Goal: Information Seeking & Learning: Find contact information

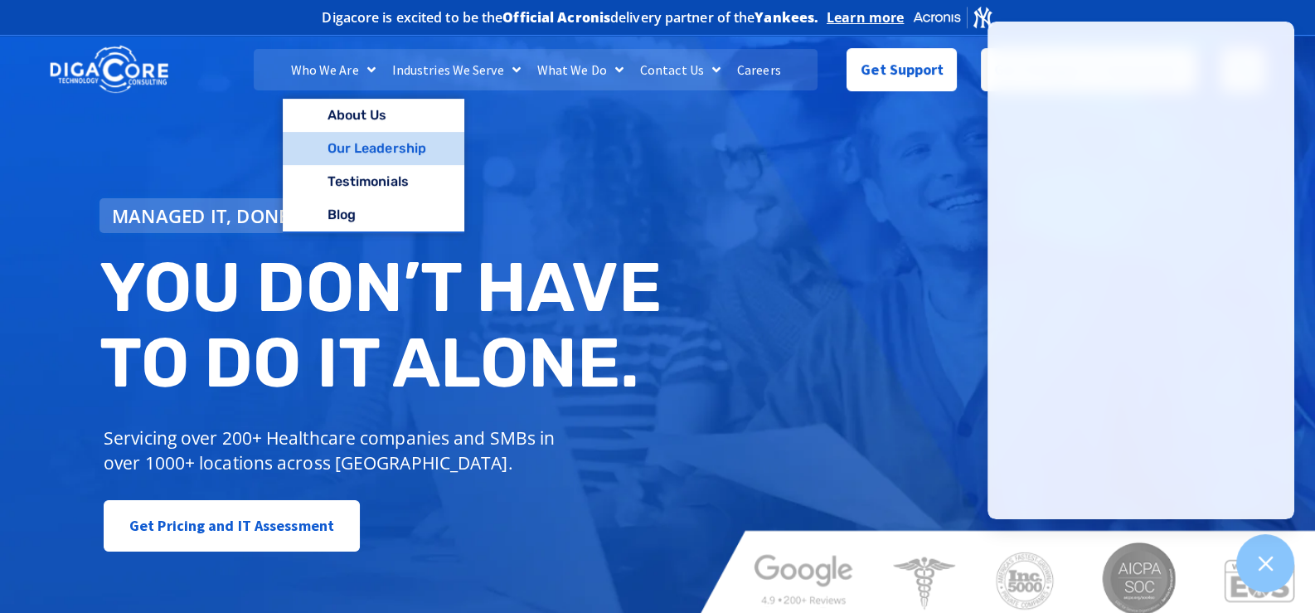
click at [379, 147] on link "Our Leadership" at bounding box center [374, 148] width 182 height 33
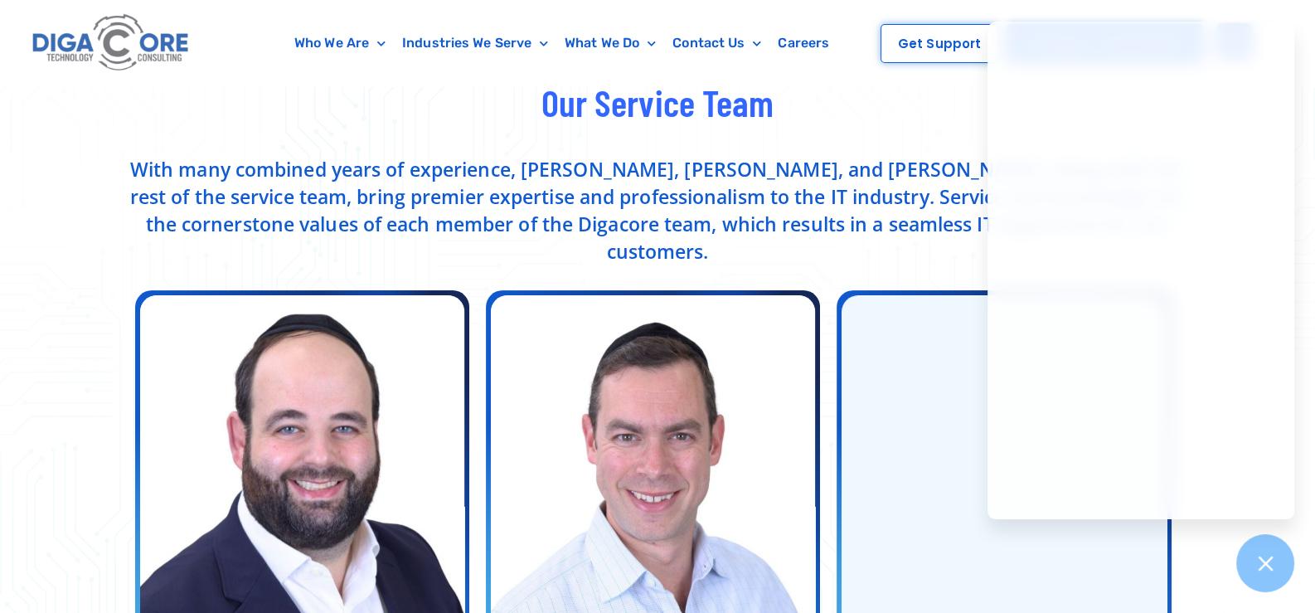
scroll to position [498, 0]
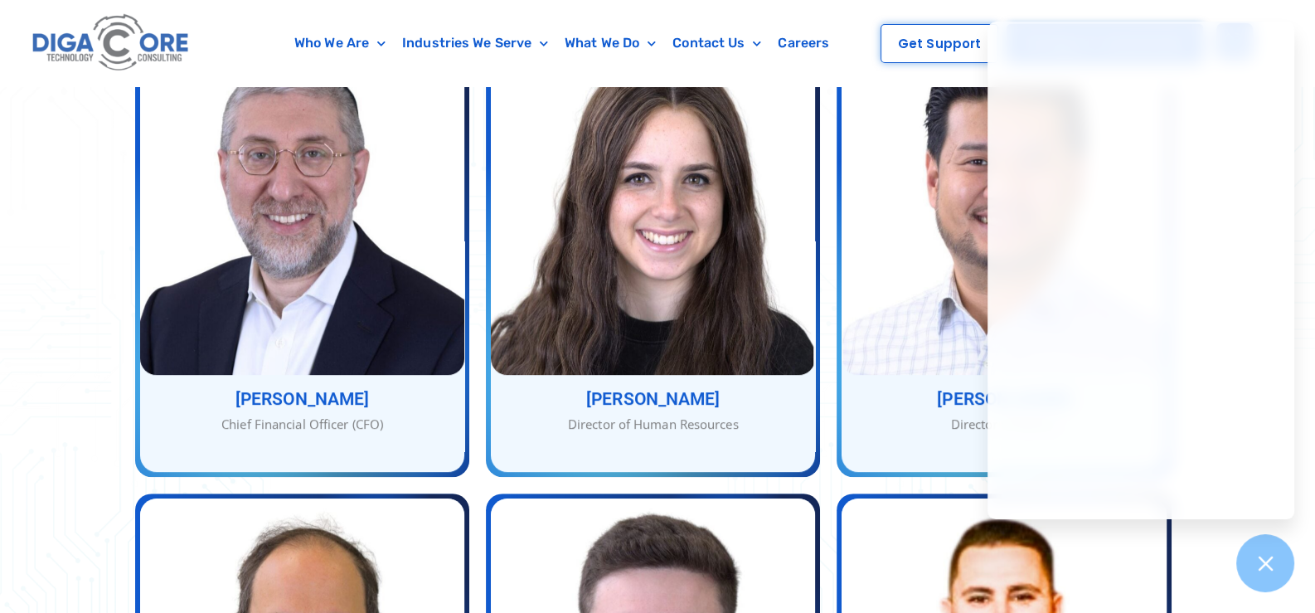
scroll to position [1161, 0]
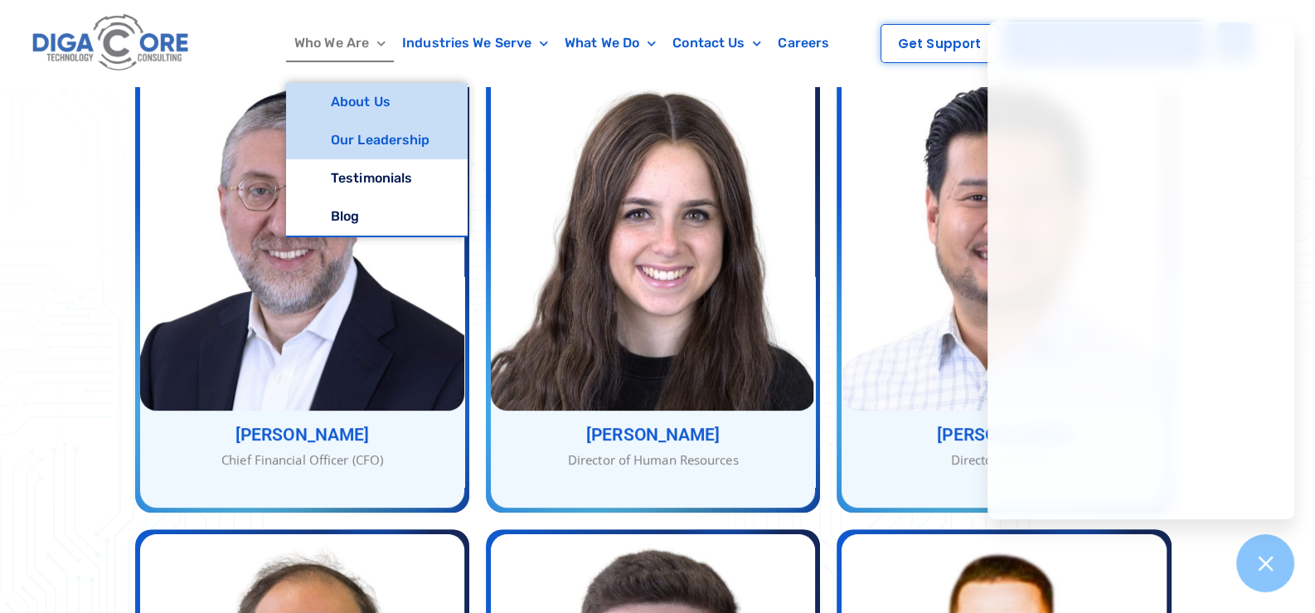
click at [372, 102] on link "About Us" at bounding box center [377, 102] width 182 height 38
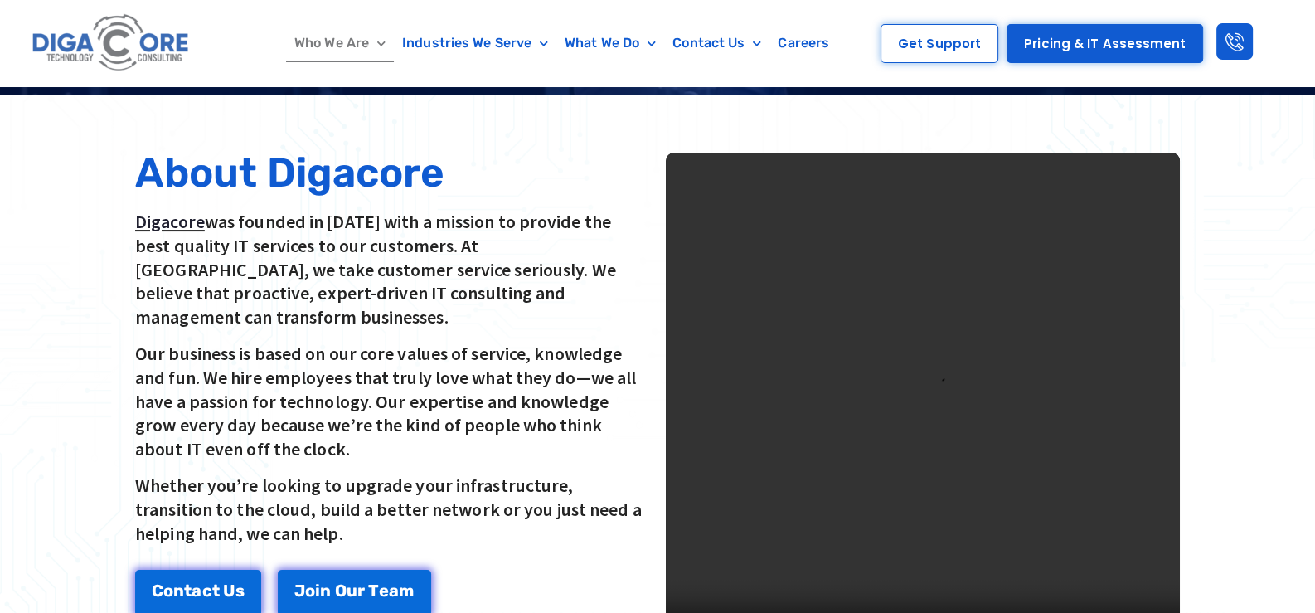
scroll to position [414, 0]
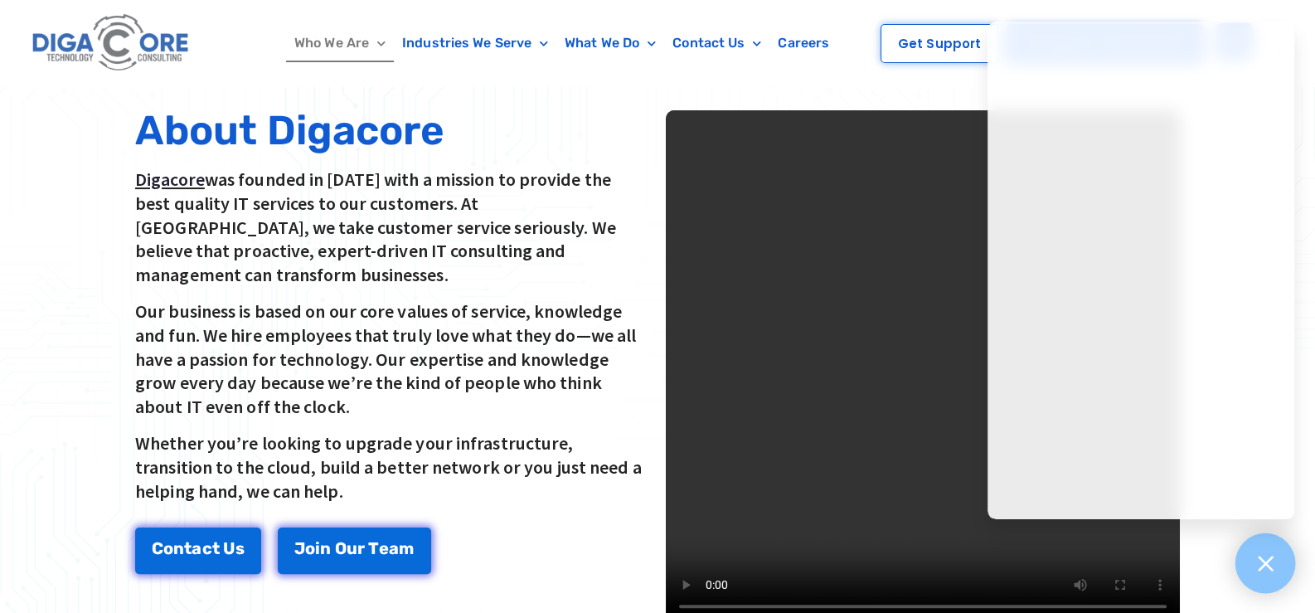
click at [1257, 561] on icon at bounding box center [1266, 563] width 22 height 22
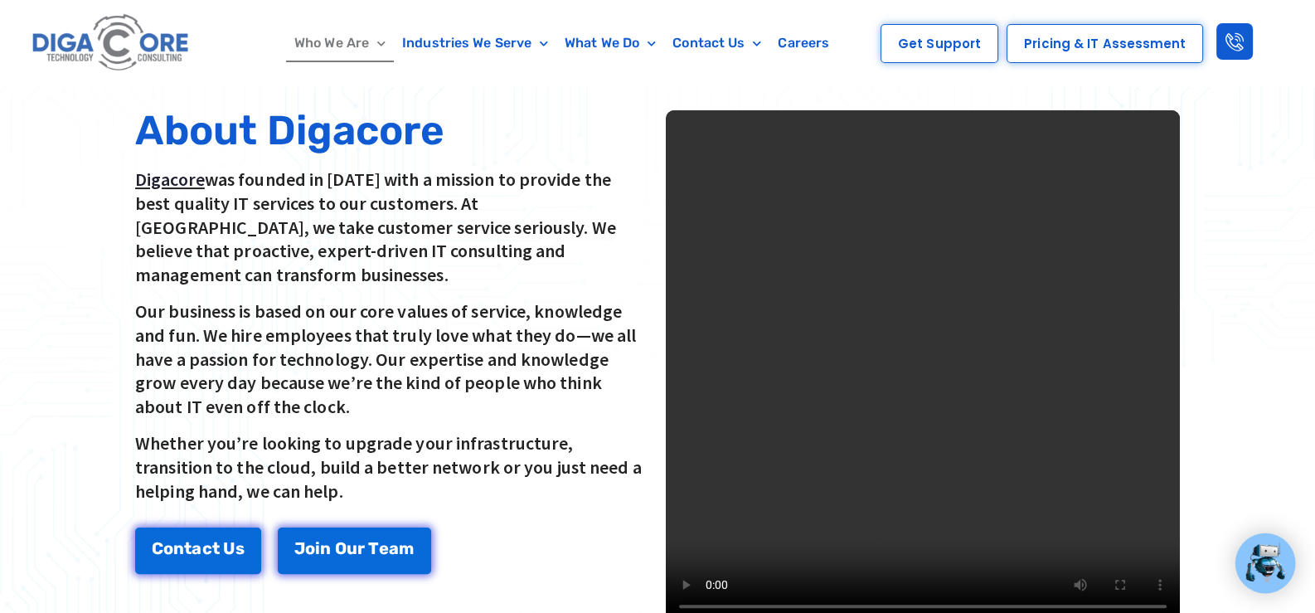
click at [1106, 42] on span "Pricing & IT Assessment" at bounding box center [1105, 43] width 162 height 12
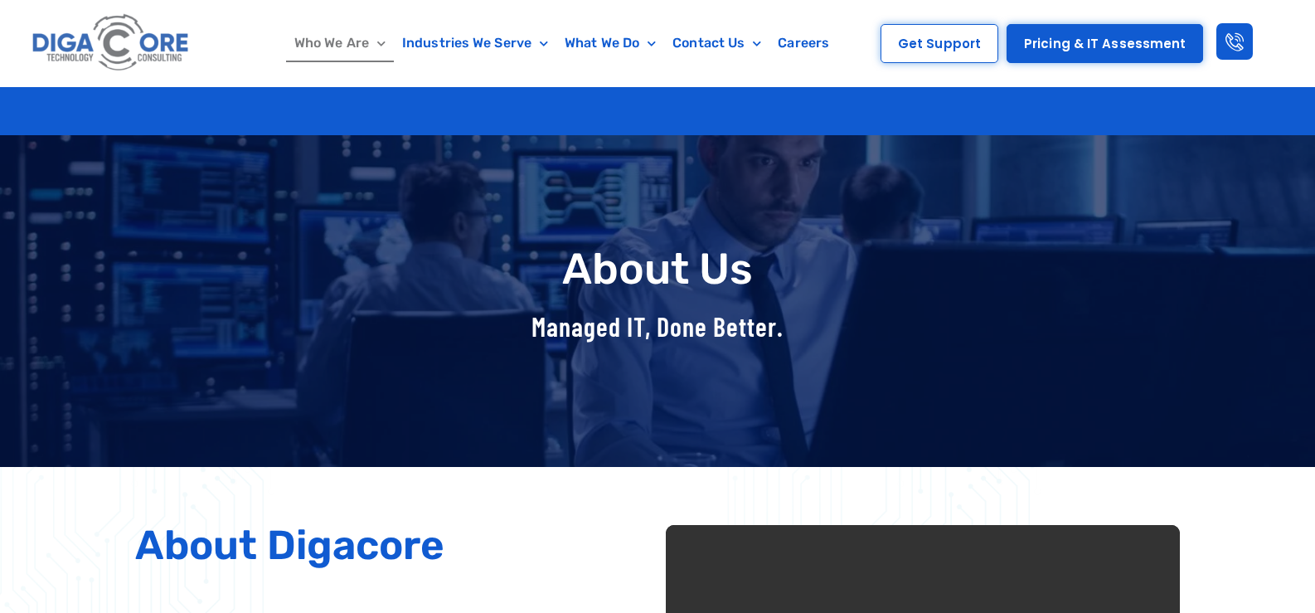
scroll to position [414, 0]
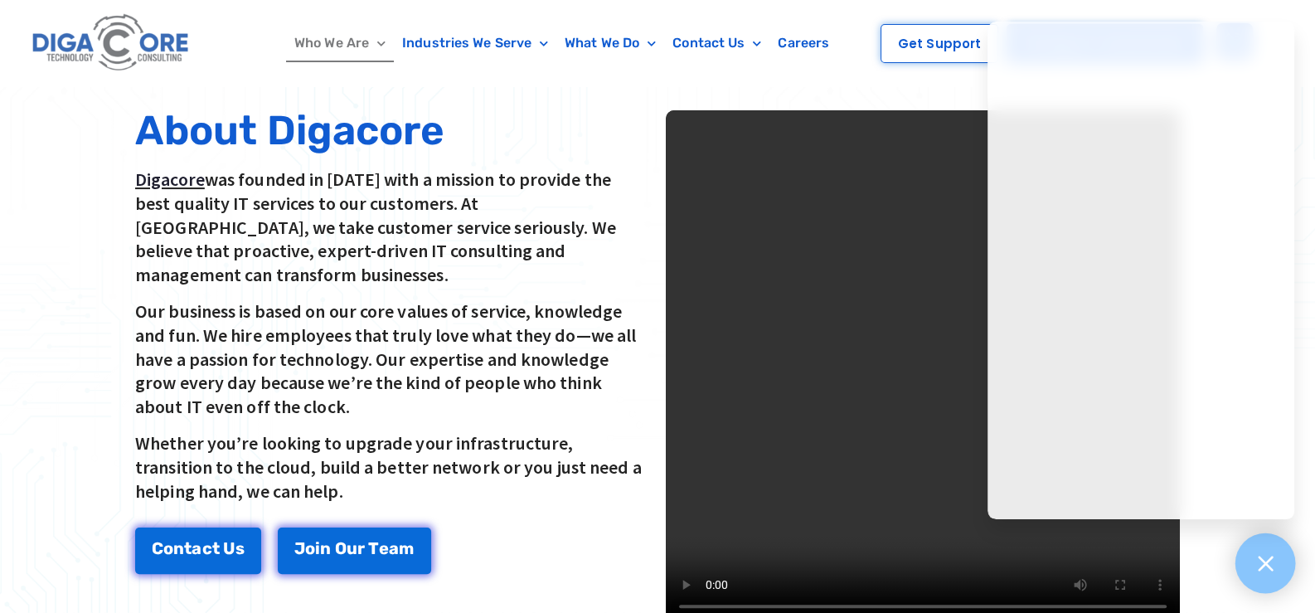
click at [1267, 559] on icon at bounding box center [1266, 563] width 22 height 22
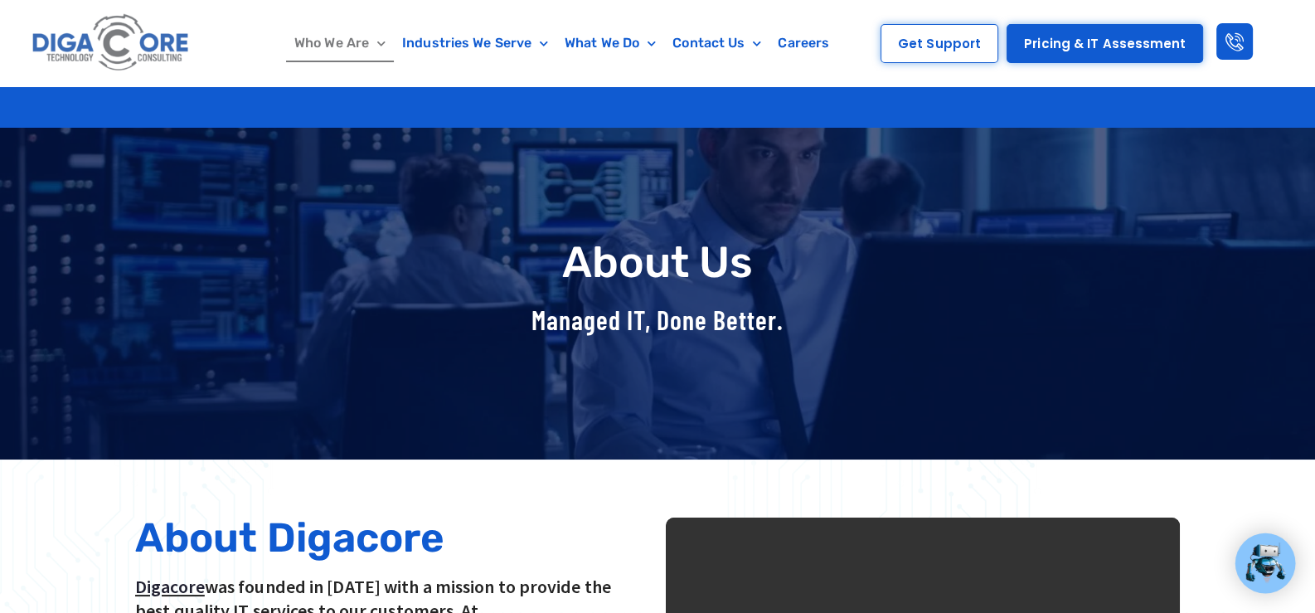
scroll to position [0, 0]
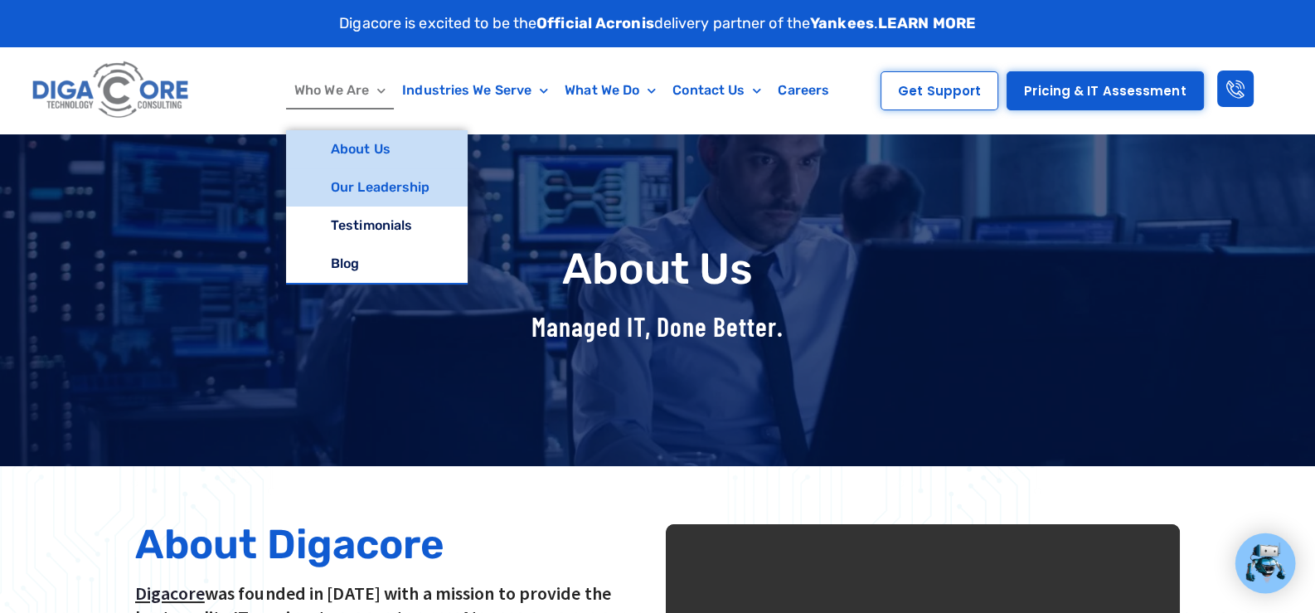
click at [394, 186] on link "Our Leadership" at bounding box center [377, 187] width 182 height 38
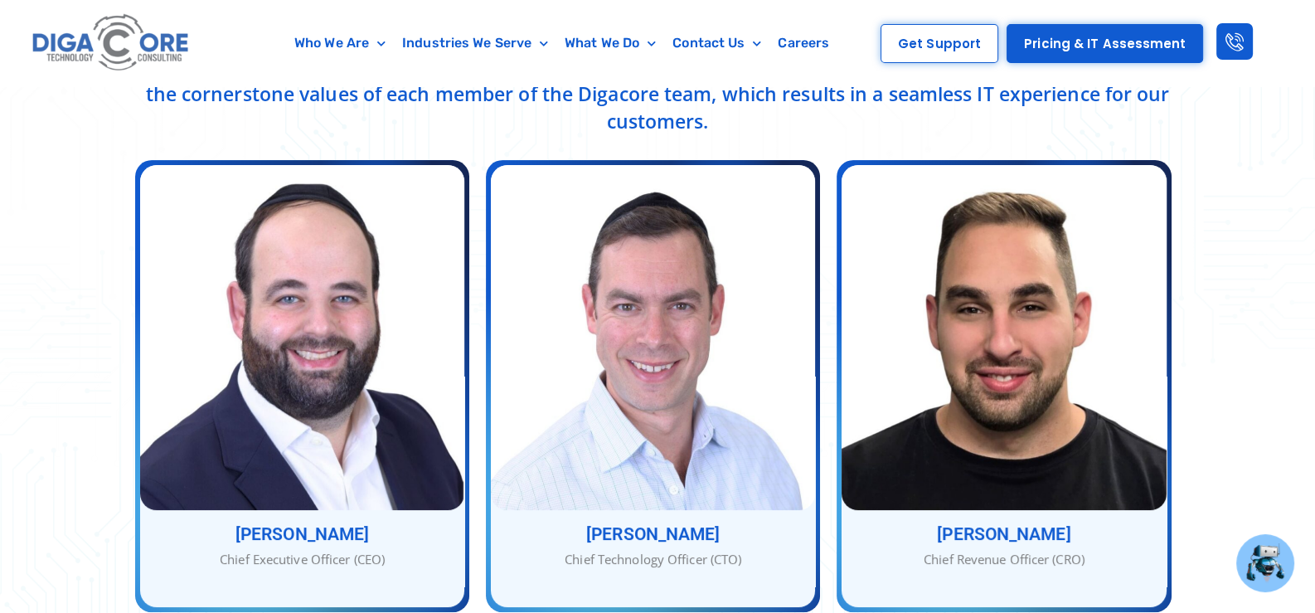
scroll to position [663, 0]
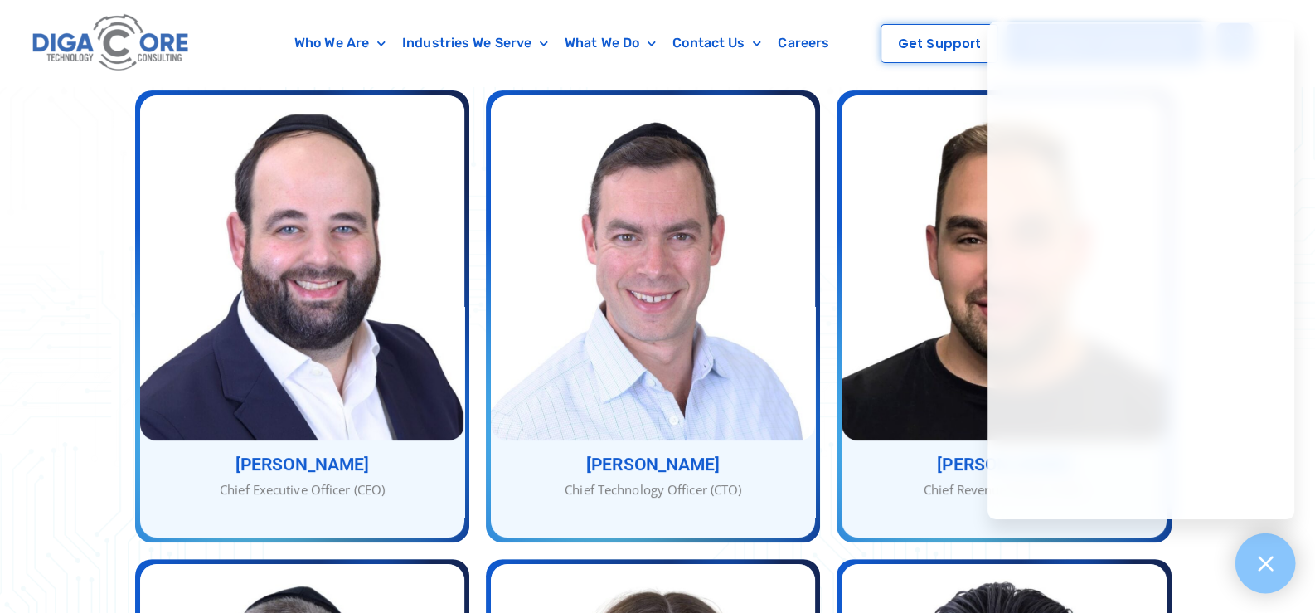
click at [1266, 559] on icon at bounding box center [1266, 563] width 22 height 22
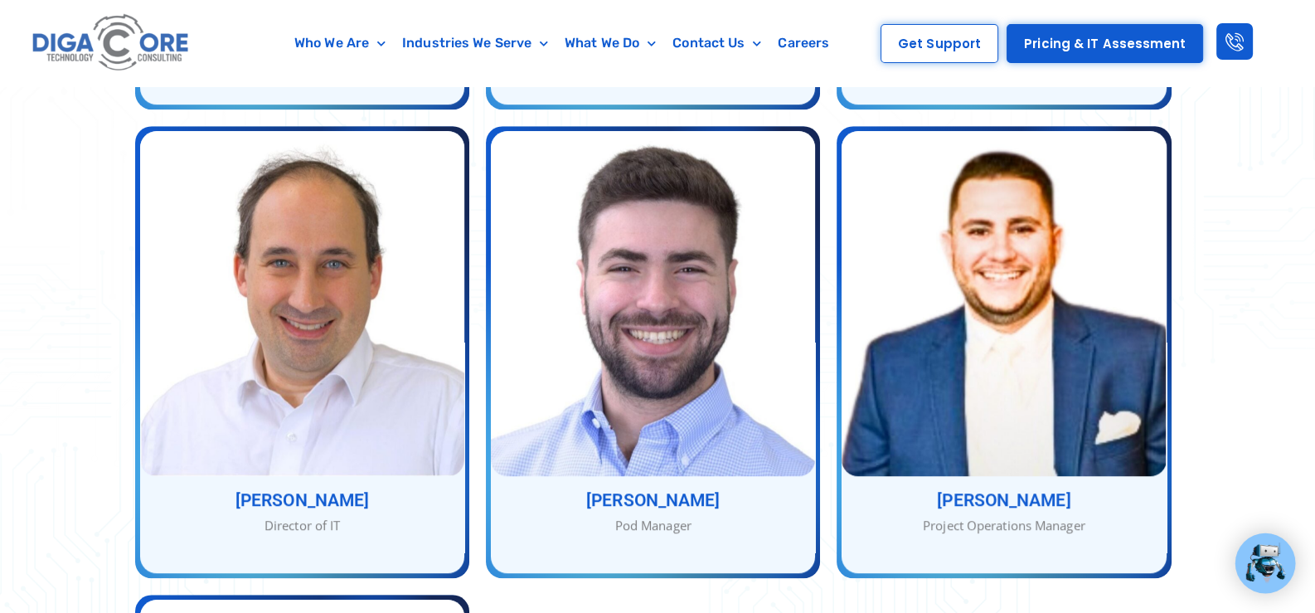
scroll to position [1575, 0]
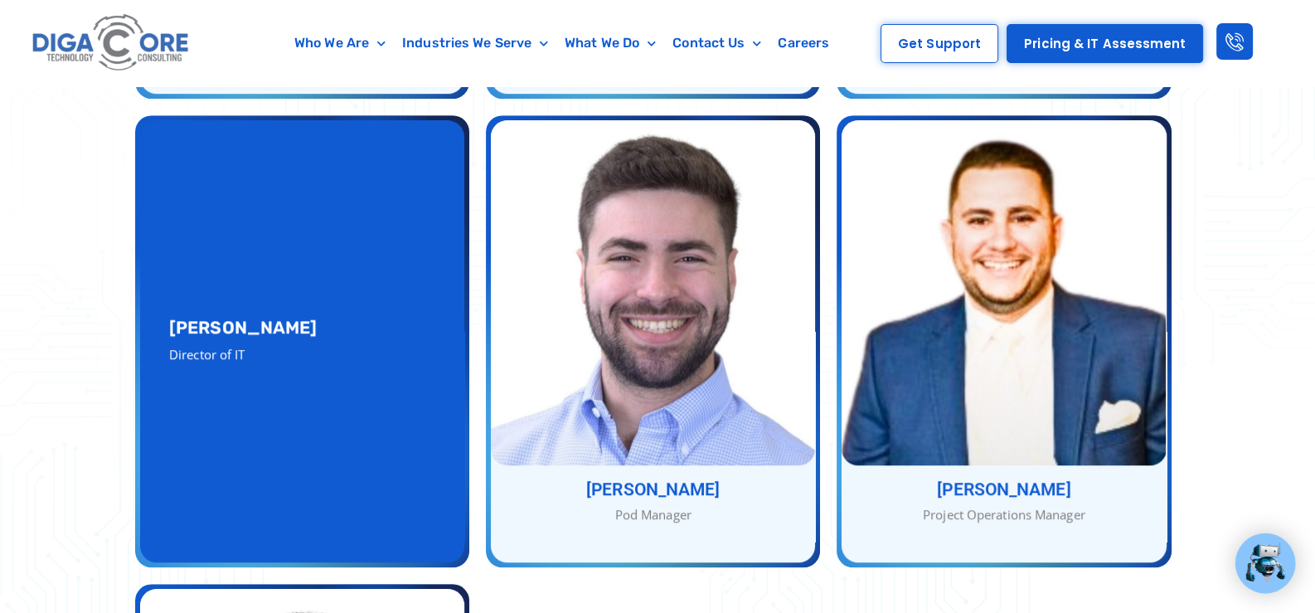
drag, startPoint x: 170, startPoint y: 295, endPoint x: 318, endPoint y: 302, distance: 148.6
click at [318, 318] on h3 "[PERSON_NAME]" at bounding box center [302, 326] width 266 height 17
copy h3 "[PERSON_NAME]"
